Goal: Task Accomplishment & Management: Manage account settings

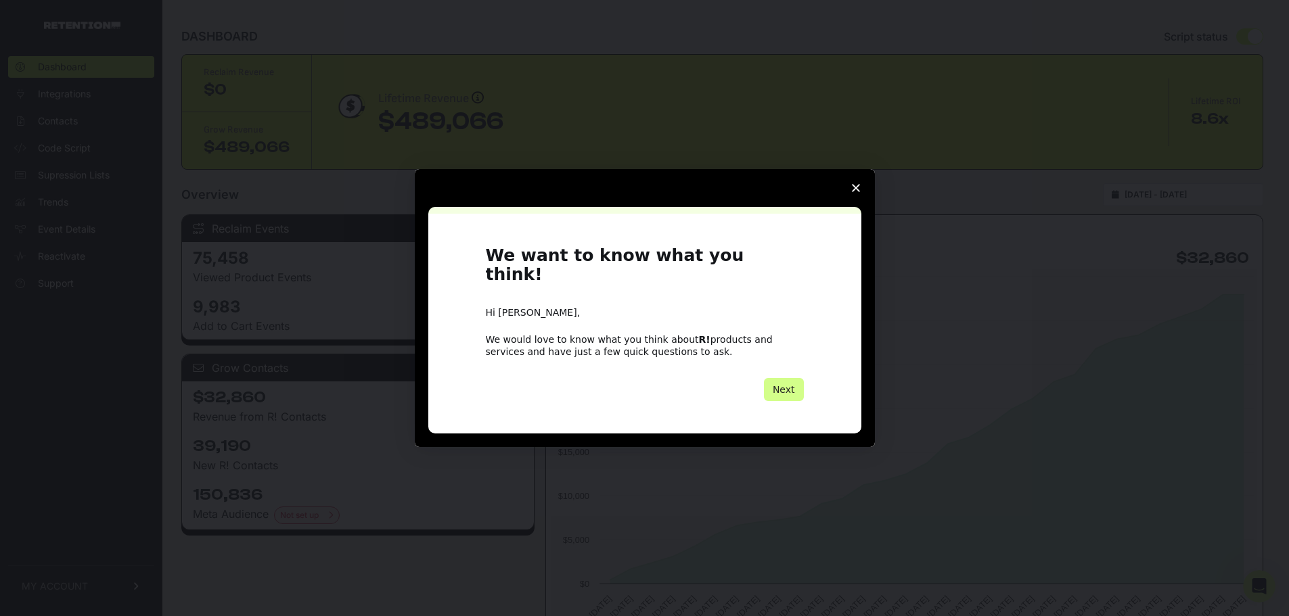
click at [865, 193] on span "Close survey" at bounding box center [856, 188] width 38 height 38
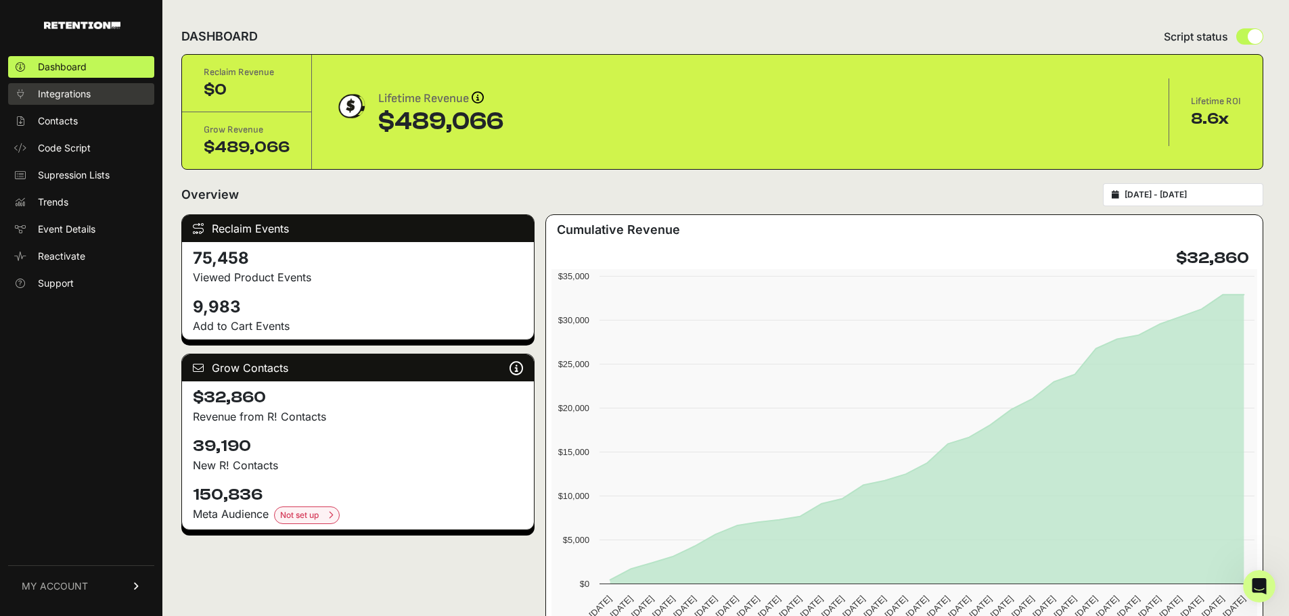
click at [55, 95] on span "Integrations" at bounding box center [64, 94] width 53 height 14
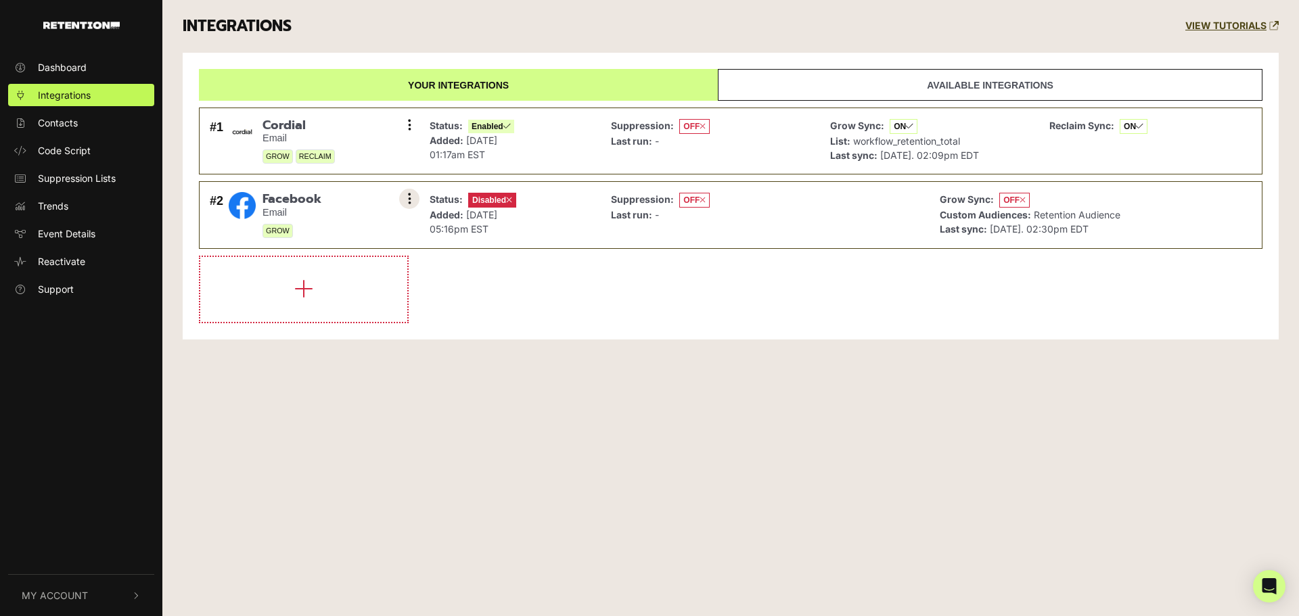
click at [410, 200] on icon at bounding box center [409, 199] width 3 height 14
click at [480, 196] on span "Disabled" at bounding box center [492, 200] width 48 height 15
click at [418, 196] on button at bounding box center [409, 199] width 20 height 20
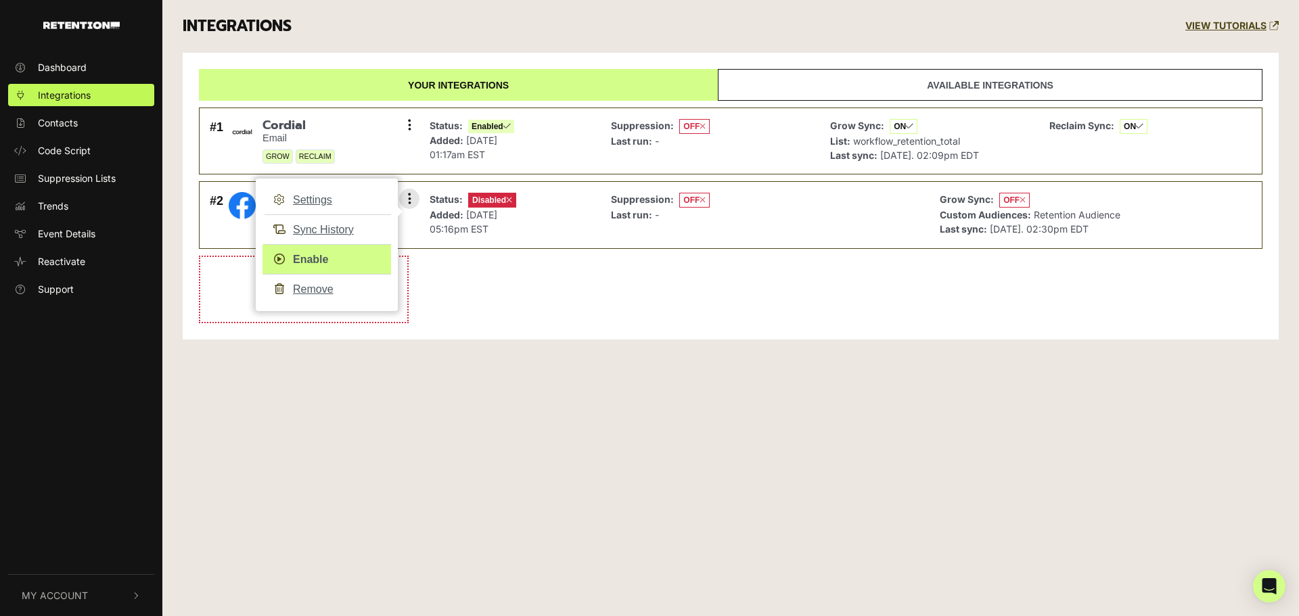
click at [311, 255] on link "Enable" at bounding box center [326, 259] width 129 height 30
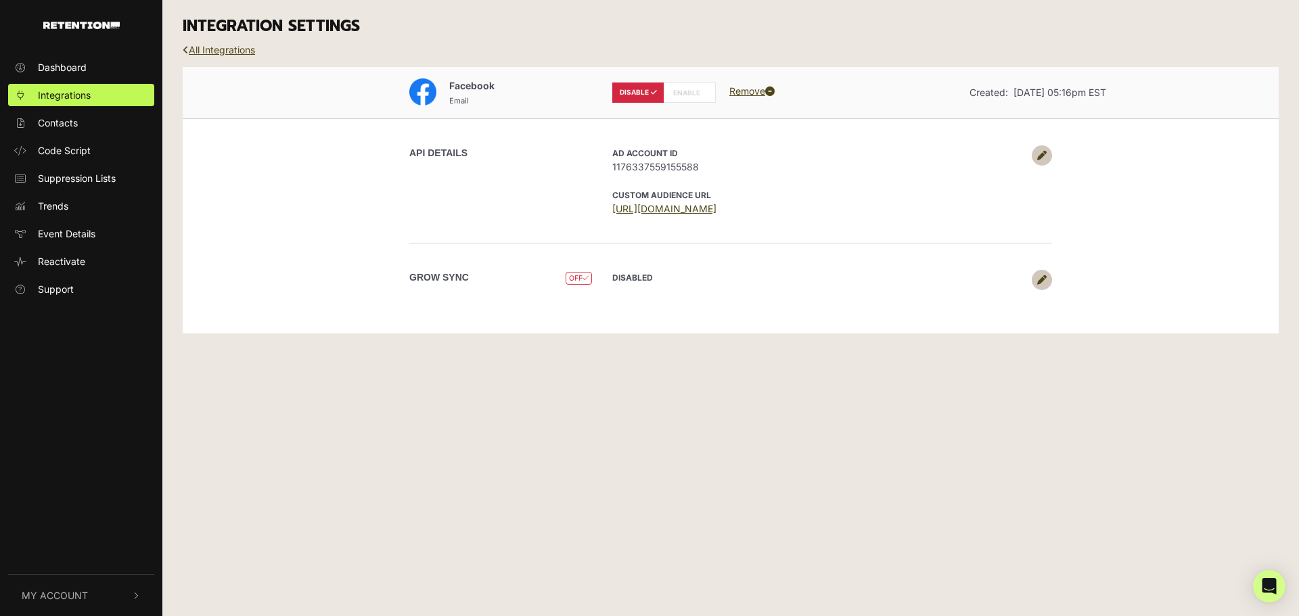
click at [704, 91] on icon at bounding box center [703, 92] width 6 height 7
click at [1040, 151] on icon at bounding box center [1041, 155] width 9 height 9
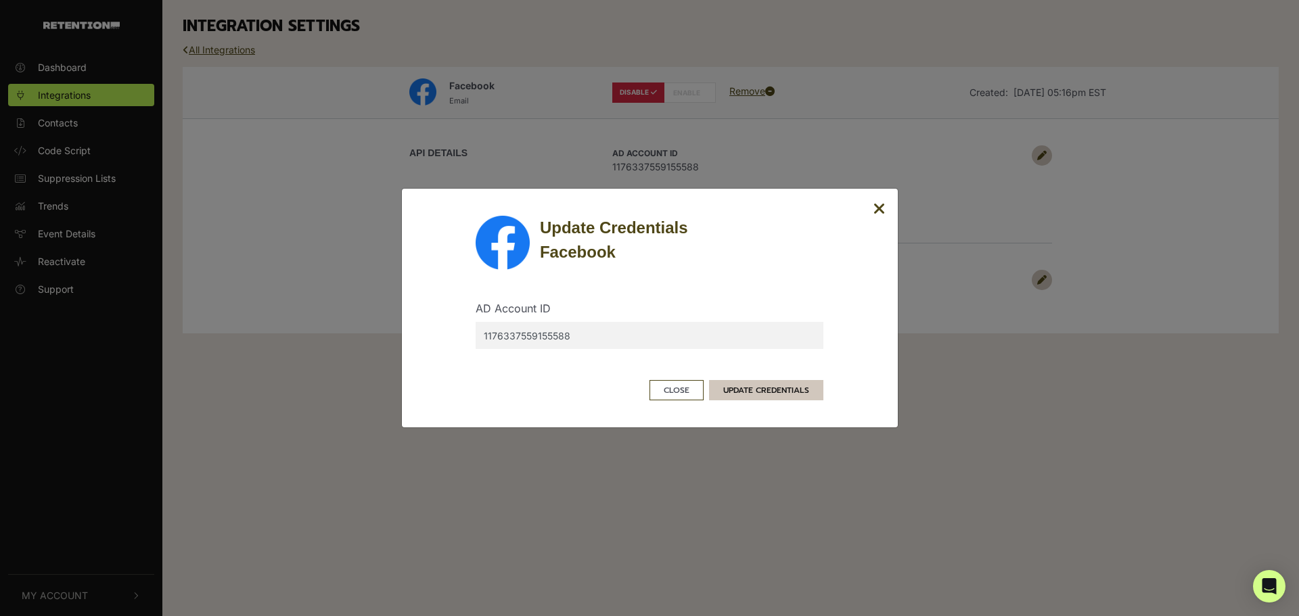
click at [733, 386] on button "UPDATE CREDENTIALS" at bounding box center [766, 390] width 114 height 20
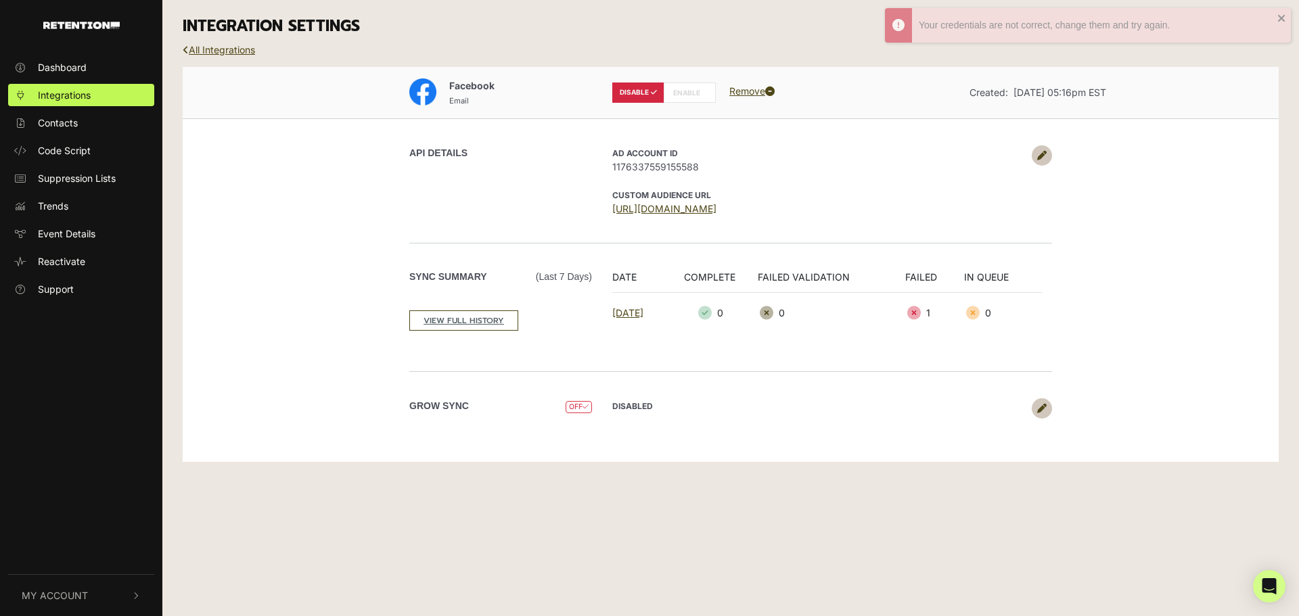
click at [697, 93] on label "ENABLE" at bounding box center [690, 93] width 52 height 20
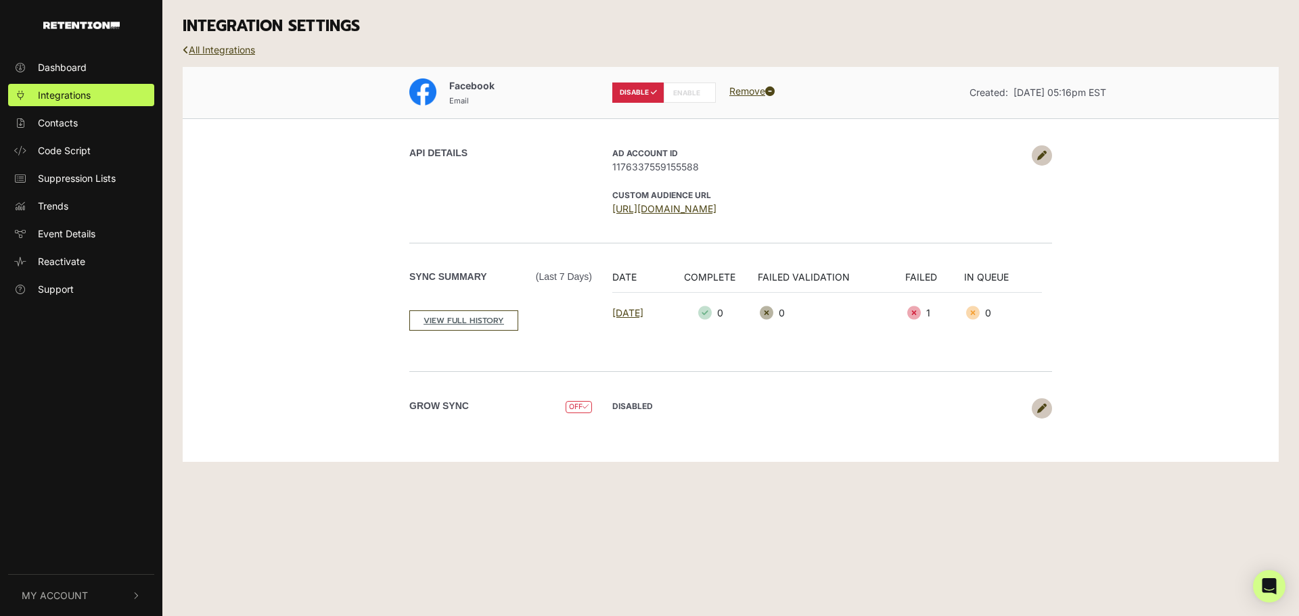
radio input "false"
radio input "true"
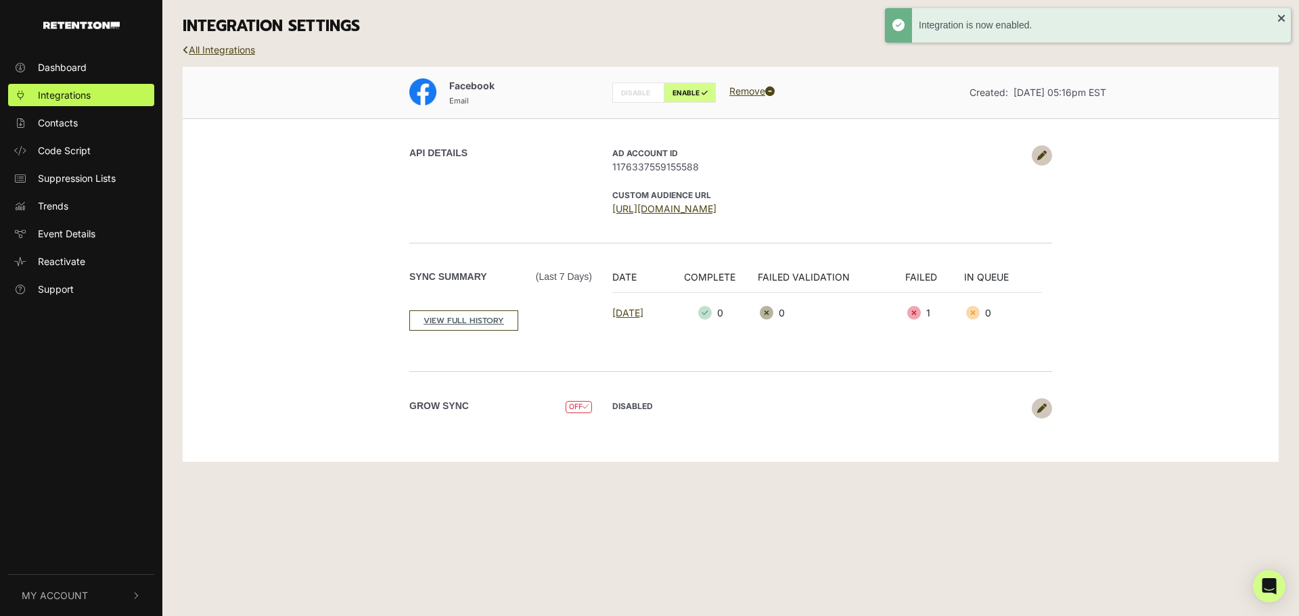
click at [69, 602] on span "My Account" at bounding box center [55, 596] width 66 height 14
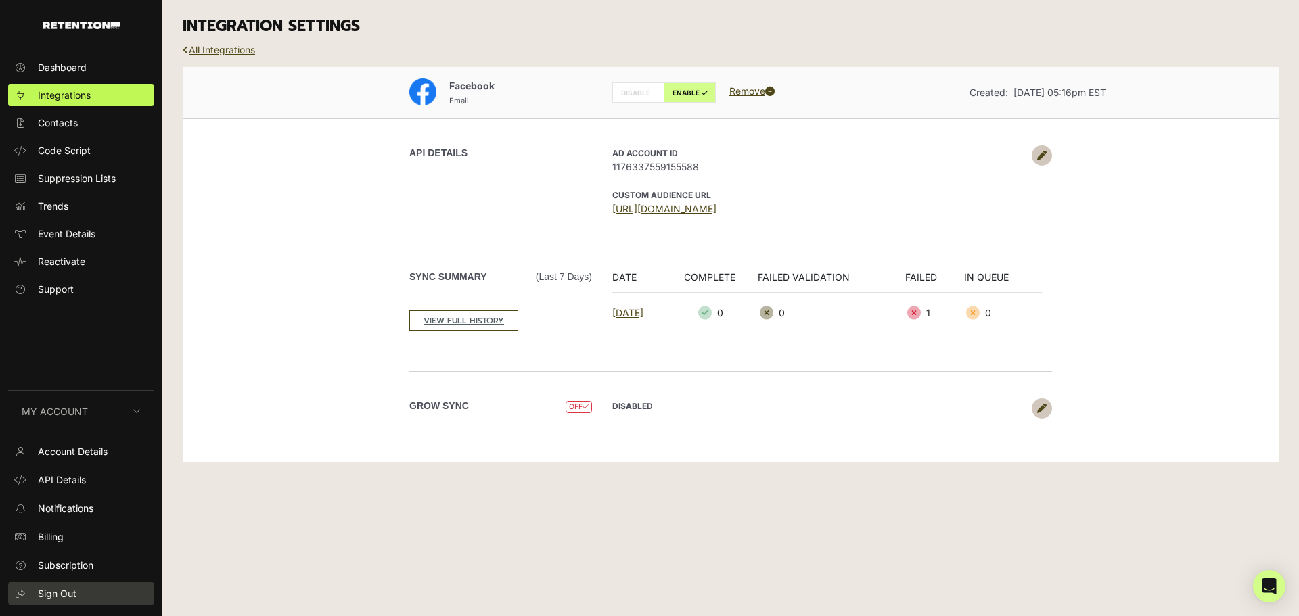
click at [67, 589] on span "Sign Out" at bounding box center [57, 594] width 39 height 14
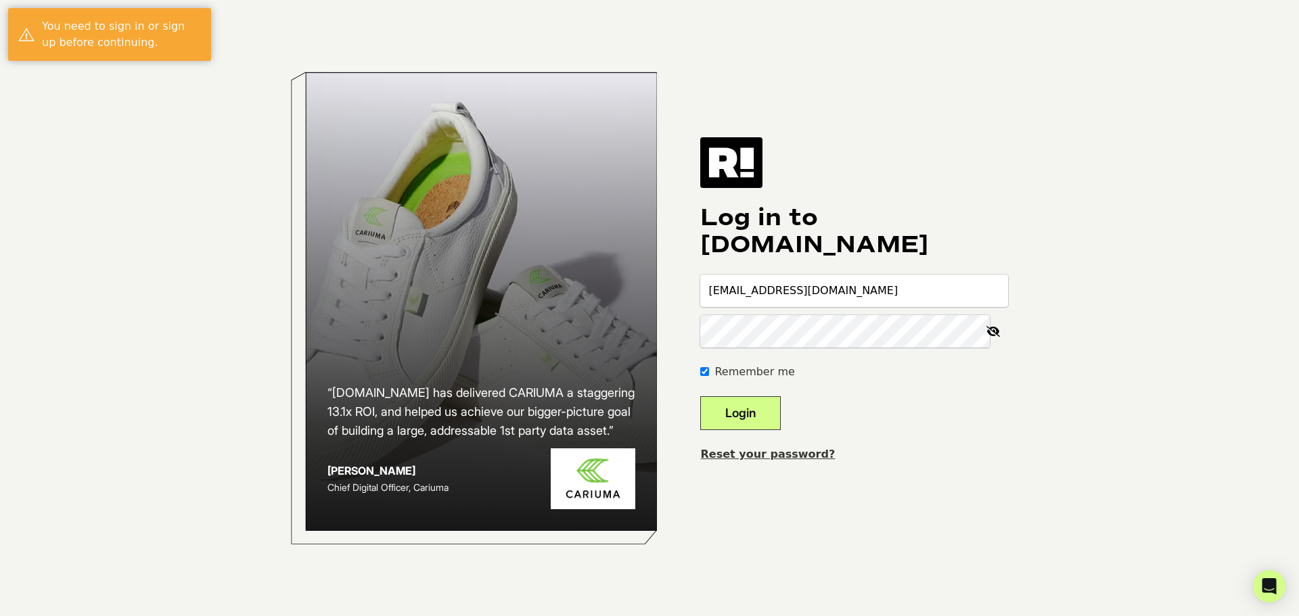
click at [858, 292] on input "[EMAIL_ADDRESS][DOMAIN_NAME]" at bounding box center [854, 291] width 308 height 32
type input "[EMAIL_ADDRESS][DOMAIN_NAME]"
click at [760, 417] on button "Login" at bounding box center [740, 413] width 81 height 34
